Goal: Task Accomplishment & Management: Use online tool/utility

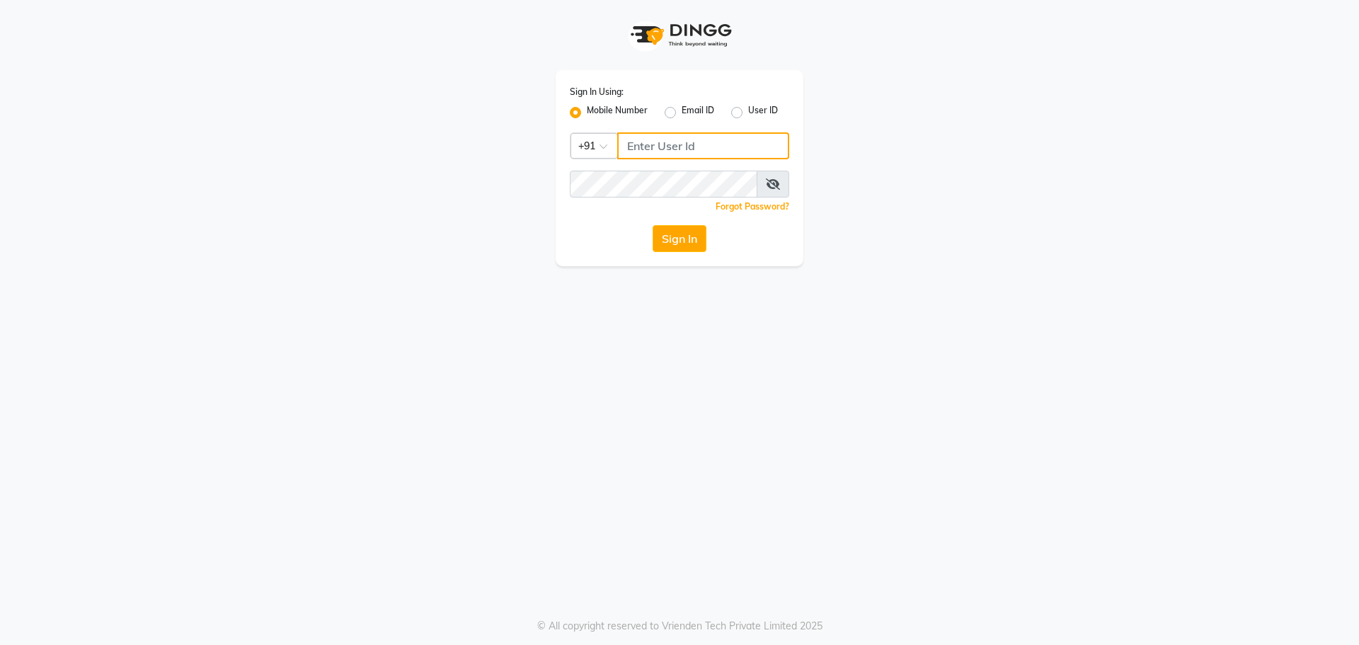
click at [696, 148] on input "Username" at bounding box center [703, 145] width 172 height 27
type input "8928915704"
click at [772, 184] on icon at bounding box center [773, 183] width 14 height 11
click at [681, 229] on button "Sign In" at bounding box center [680, 238] width 54 height 27
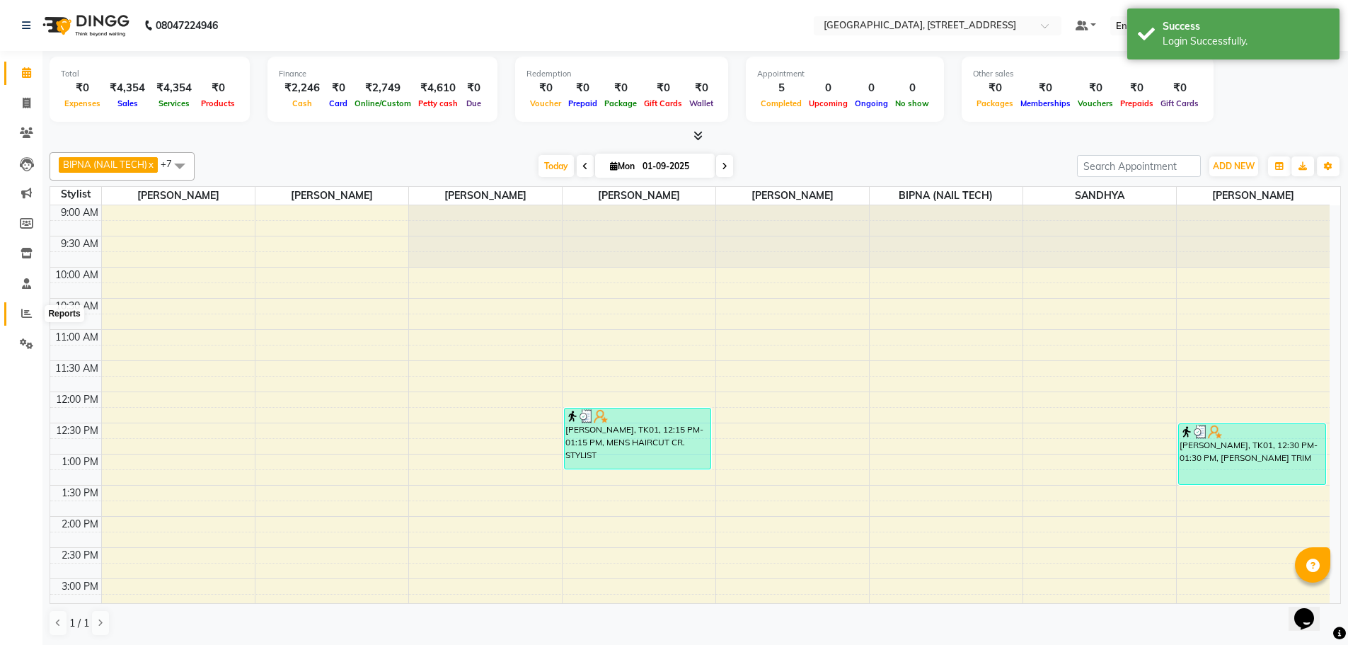
click at [25, 316] on icon at bounding box center [26, 313] width 11 height 11
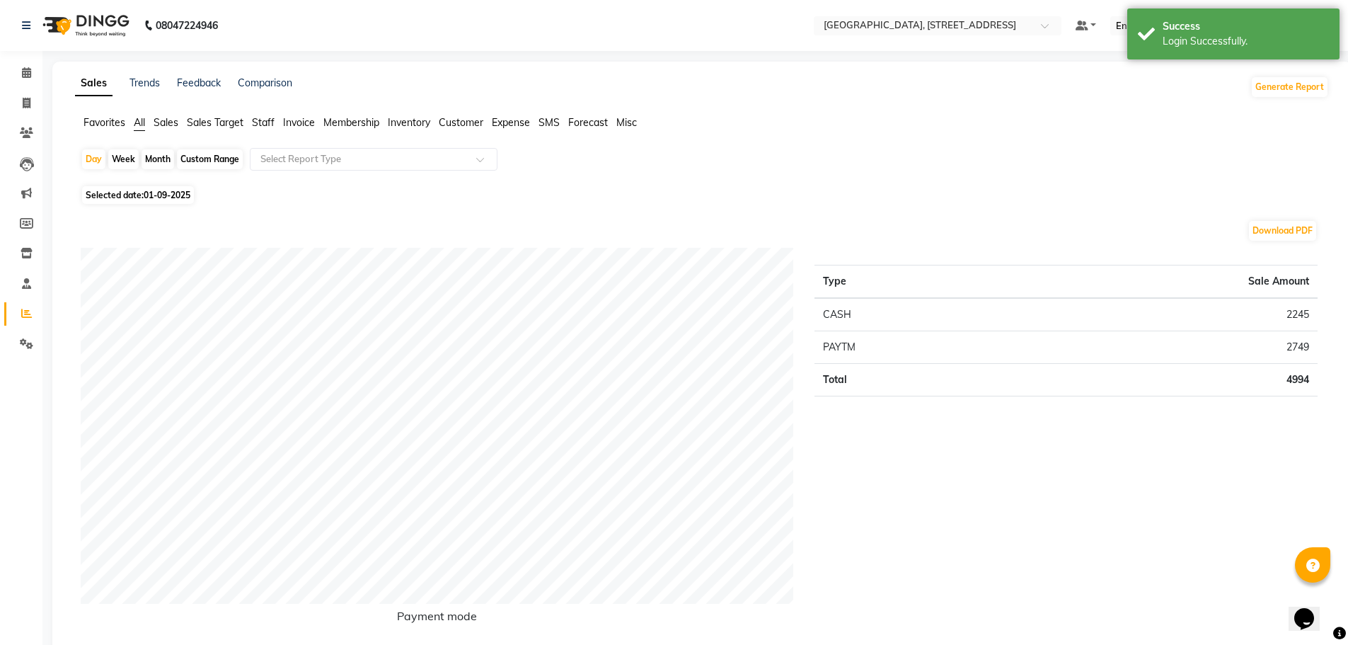
click at [164, 120] on span "Sales" at bounding box center [166, 122] width 25 height 13
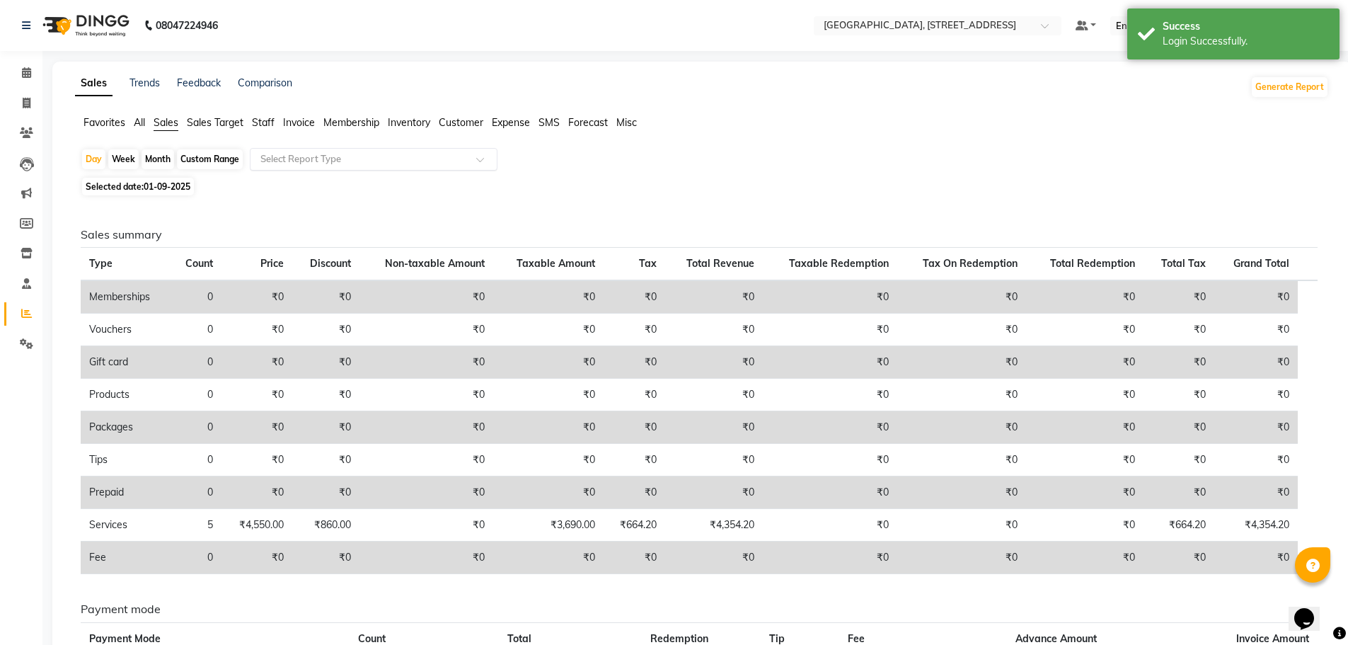
click at [438, 151] on div "Select Report Type" at bounding box center [374, 159] width 248 height 23
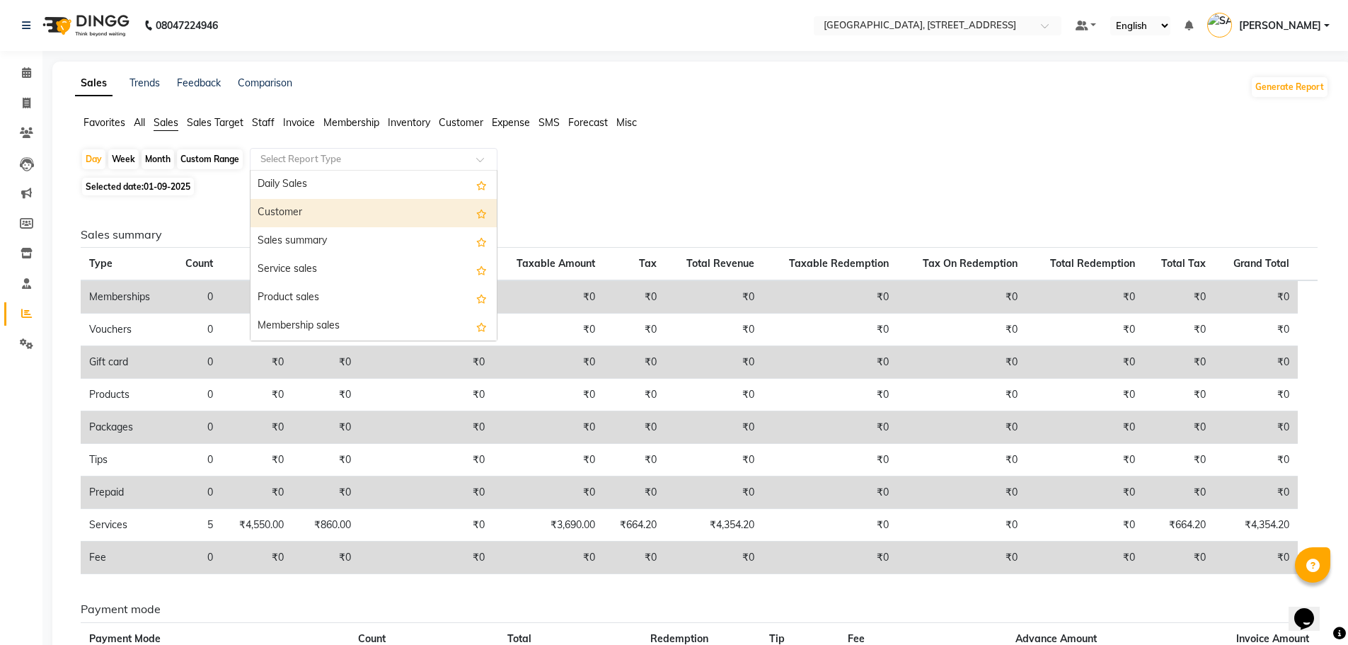
click at [437, 210] on div "Customer" at bounding box center [374, 213] width 246 height 28
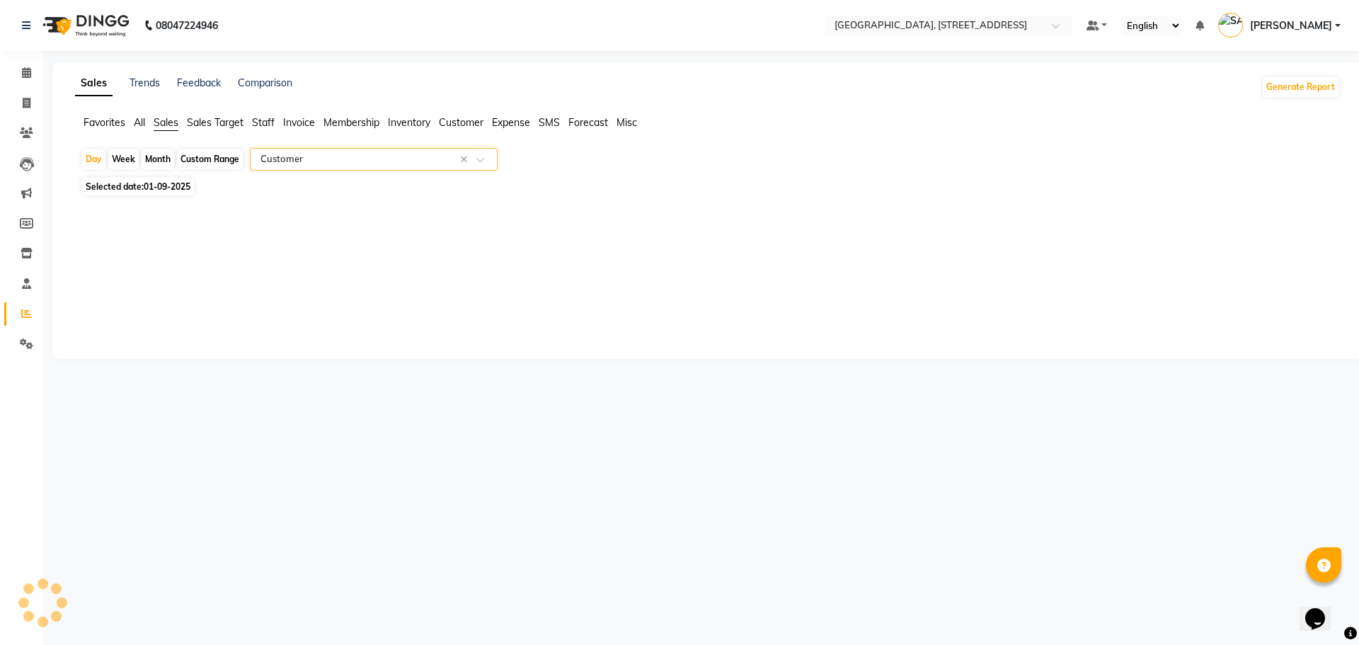
select select "filtered_report"
select select "pdf"
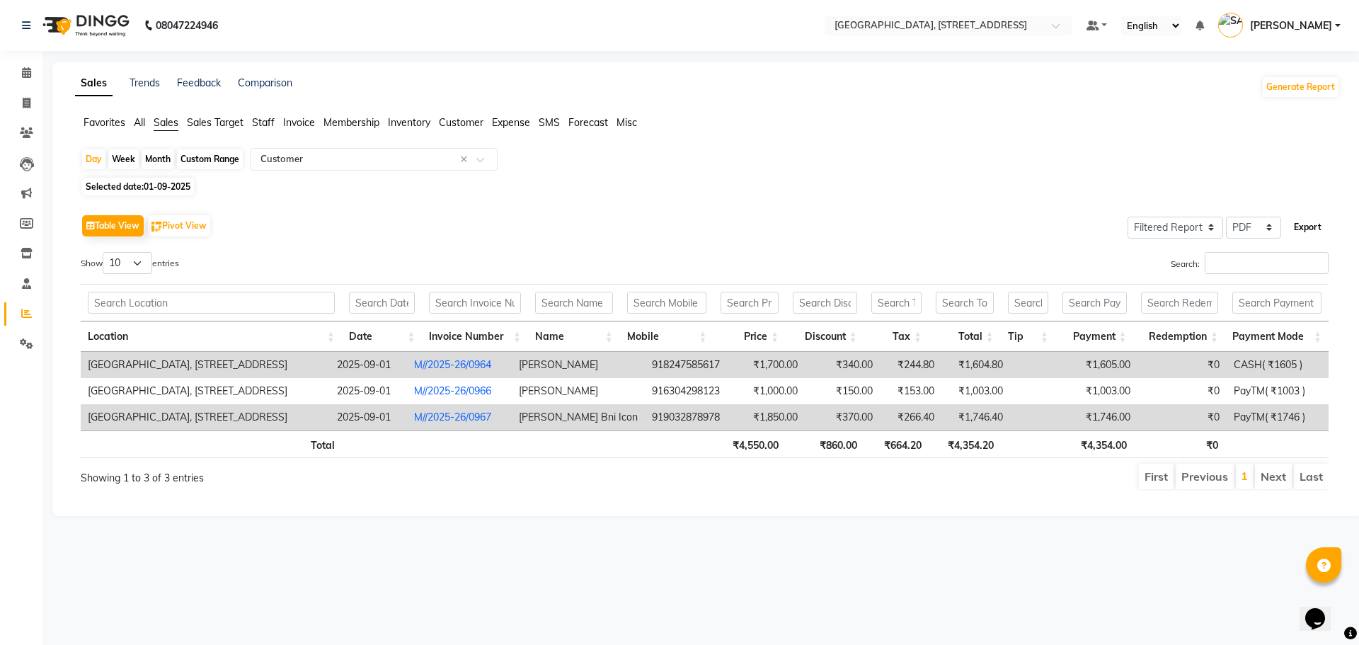
click at [1305, 220] on button "Export" at bounding box center [1307, 227] width 39 height 24
select select "monospace"
select select "12px"
select select "template_1"
select select "A4"
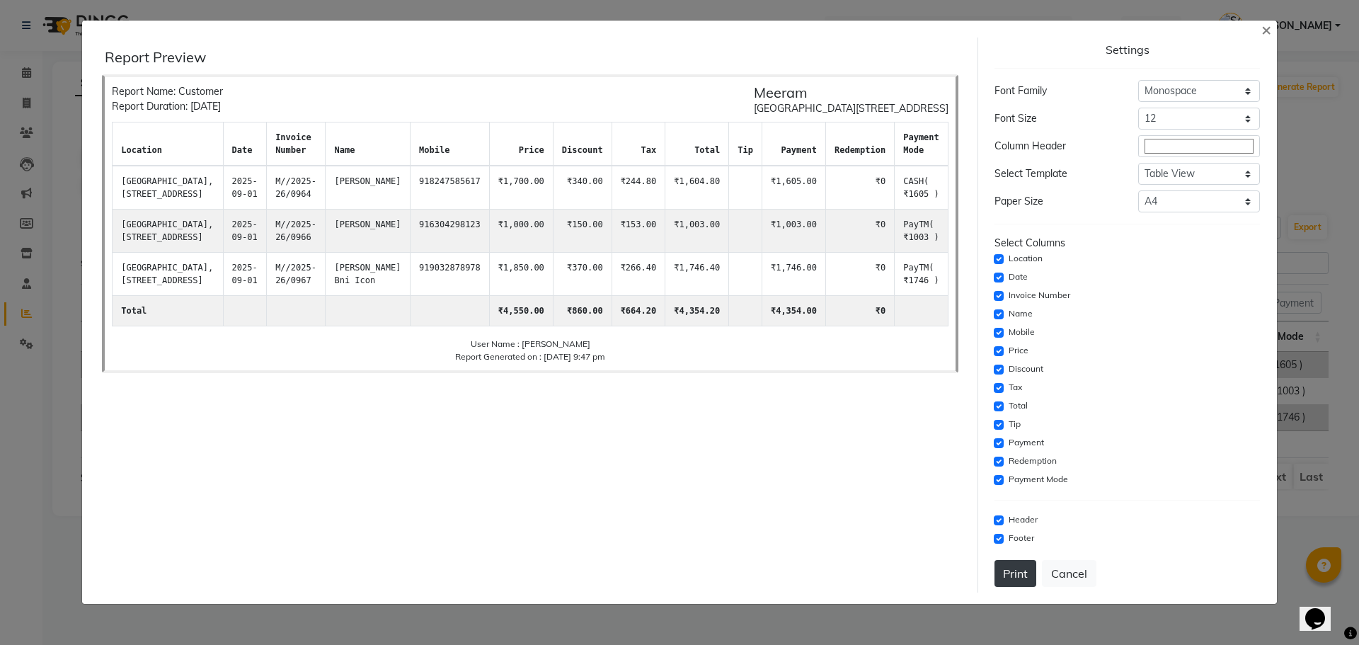
click at [1007, 578] on button "Print" at bounding box center [1015, 573] width 42 height 27
drag, startPoint x: 1075, startPoint y: 570, endPoint x: 1074, endPoint y: 496, distance: 73.6
click at [1075, 566] on button "Cancel" at bounding box center [1069, 573] width 54 height 27
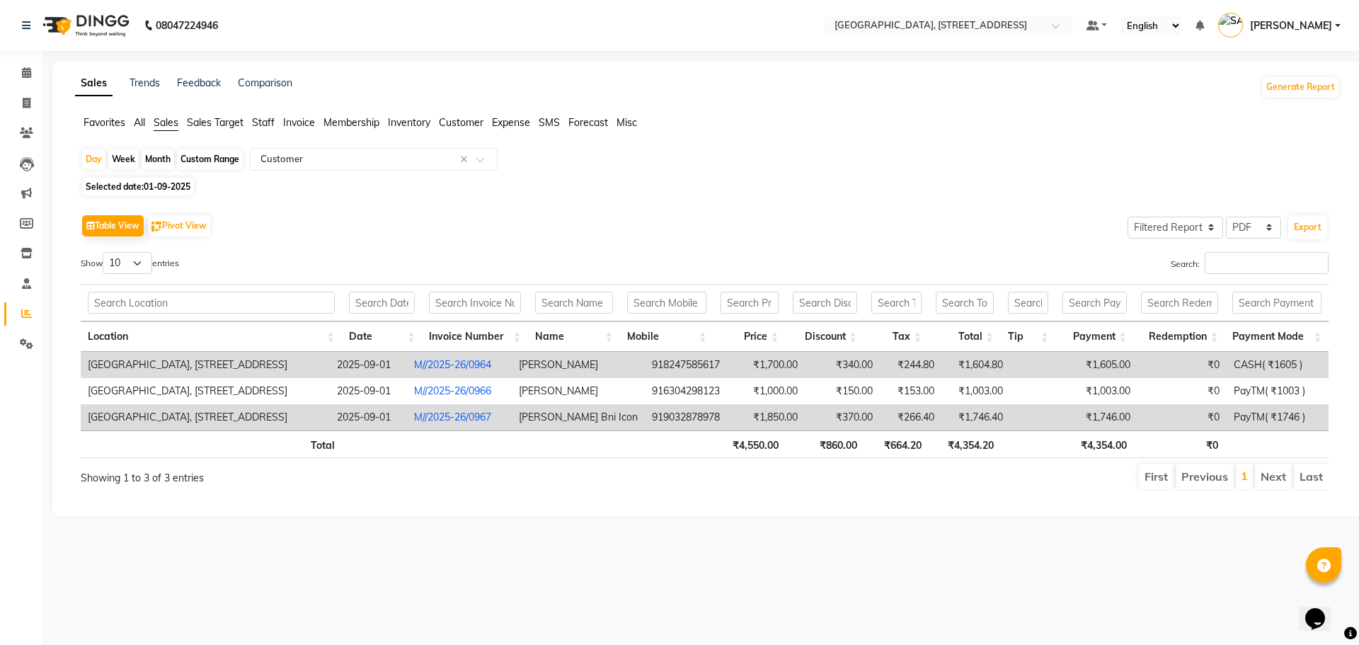
drag, startPoint x: 1336, startPoint y: 21, endPoint x: 904, endPoint y: 132, distance: 446.0
click at [830, 164] on div "Day Week Month Custom Range Select Report Type × Customer × Selected date: [DAT…" at bounding box center [707, 325] width 1265 height 354
click at [1333, 27] on link "[PERSON_NAME]" at bounding box center [1279, 25] width 122 height 23
click at [1288, 103] on link "Sign out" at bounding box center [1268, 102] width 130 height 22
